Goal: Check status: Check status

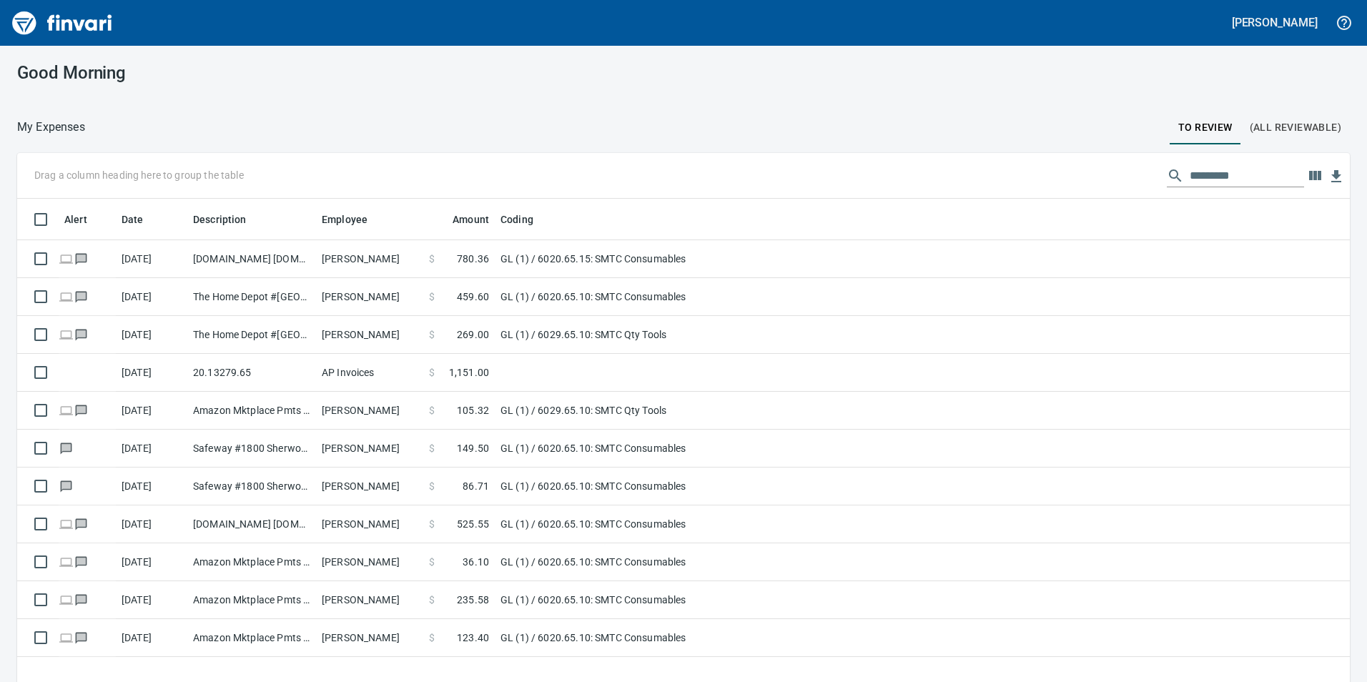
scroll to position [514, 1311]
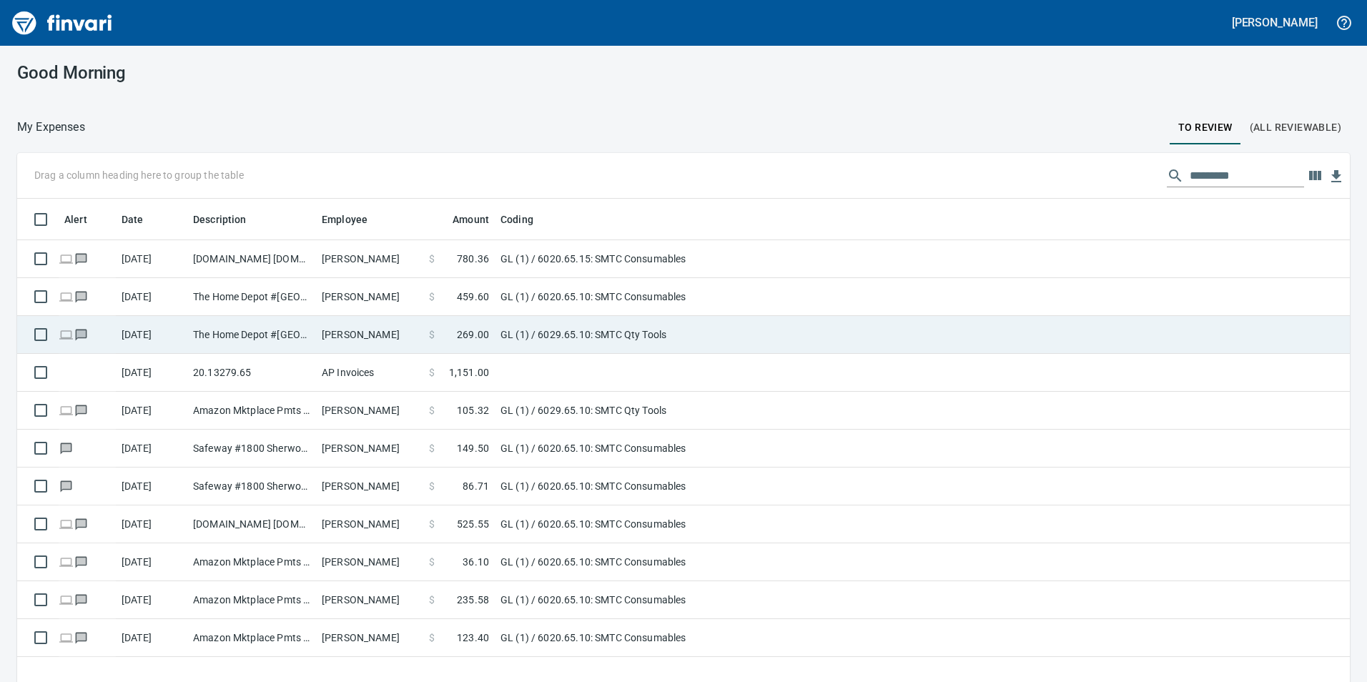
scroll to position [514, 1311]
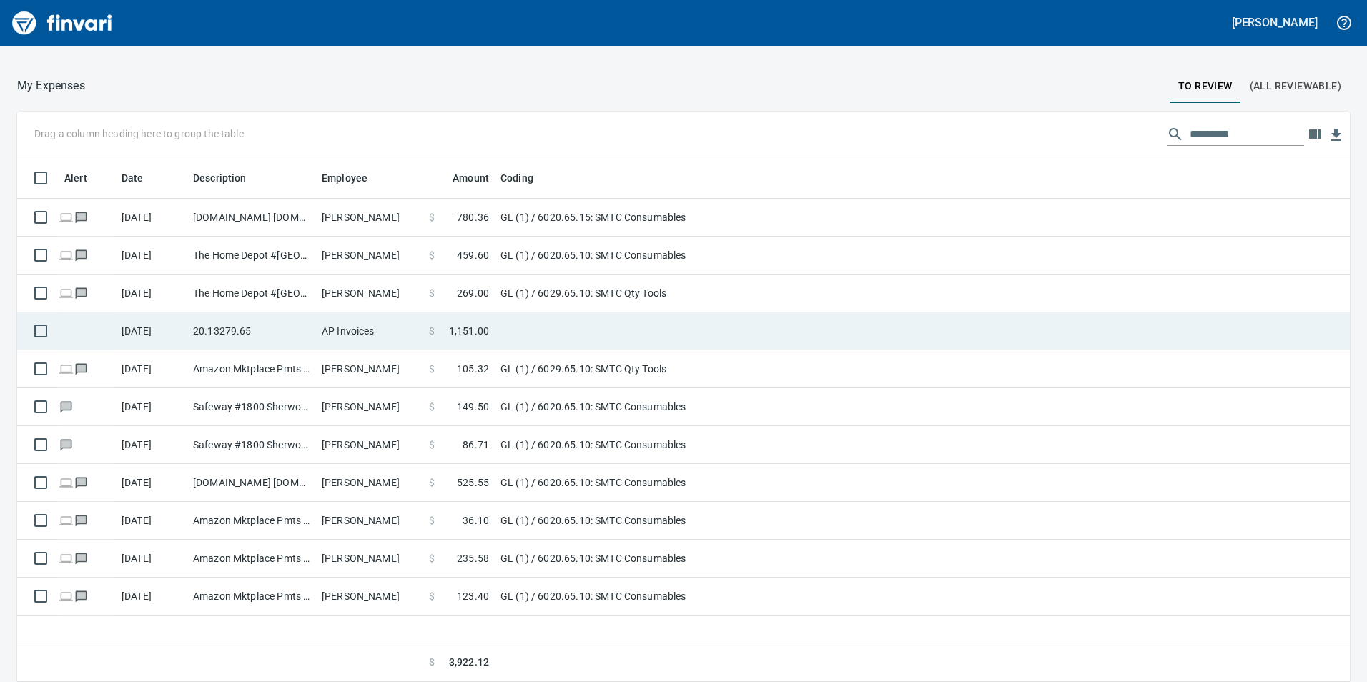
click at [314, 340] on td "20.13279.65" at bounding box center [251, 331] width 129 height 38
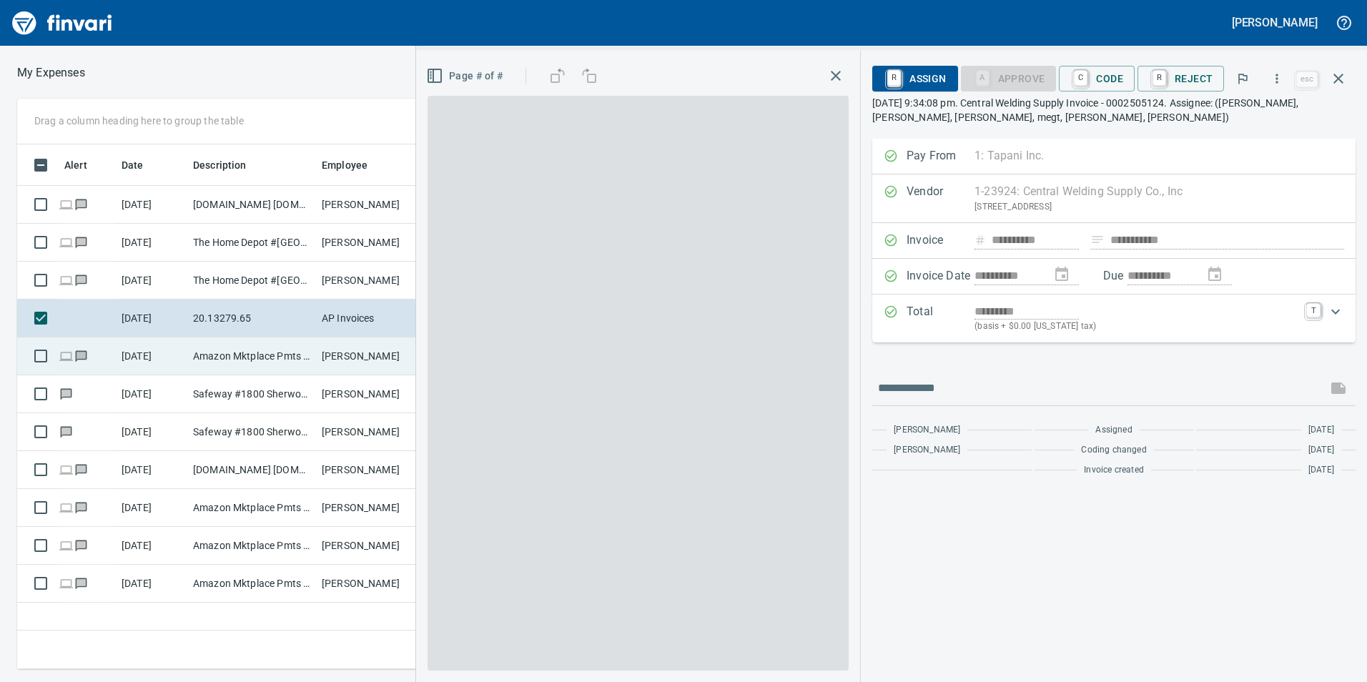
scroll to position [514, 965]
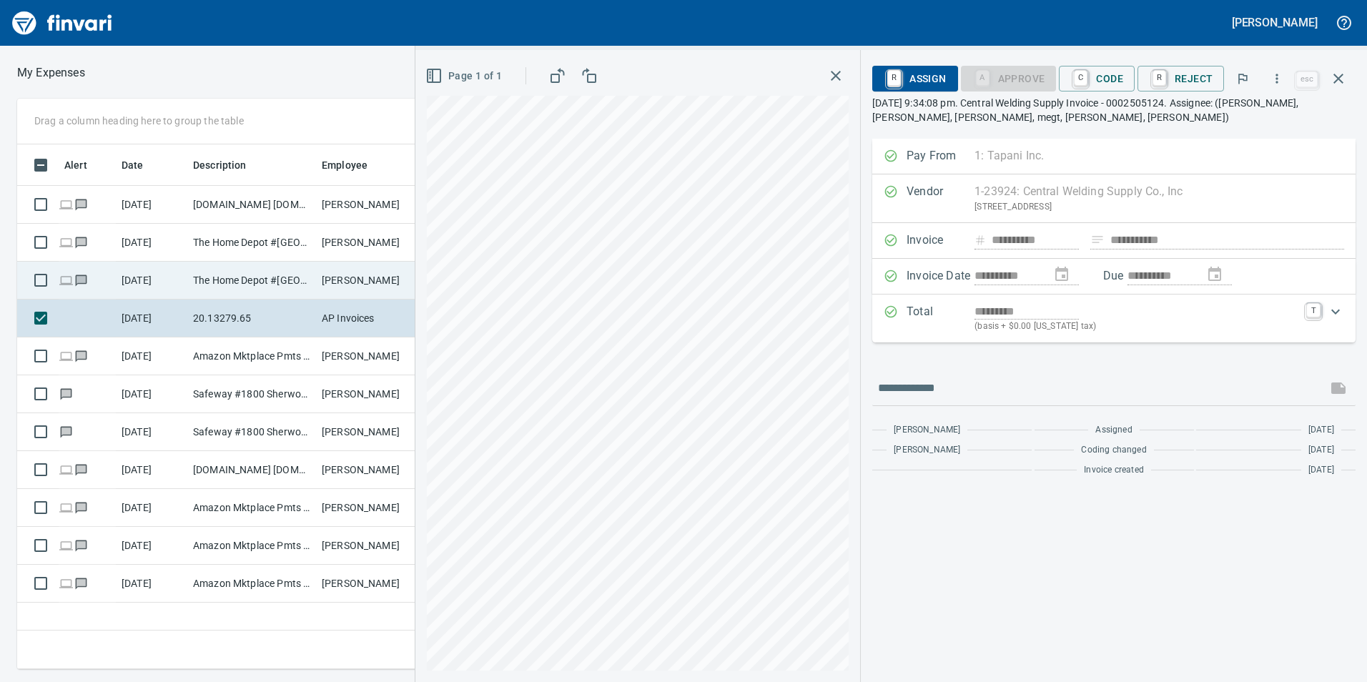
click at [285, 272] on td "The Home Depot #[GEOGRAPHIC_DATA]" at bounding box center [251, 281] width 129 height 38
